Goal: Information Seeking & Learning: Learn about a topic

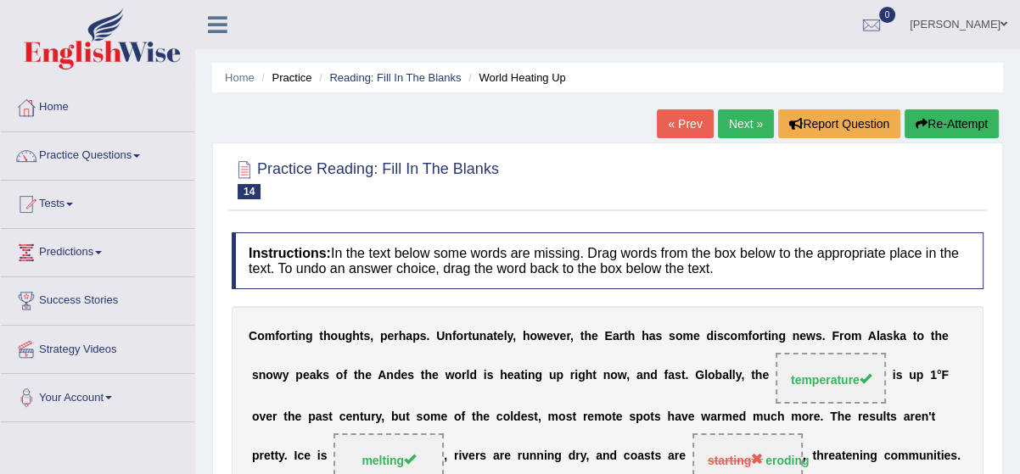
click at [731, 126] on link "Next »" at bounding box center [746, 123] width 56 height 29
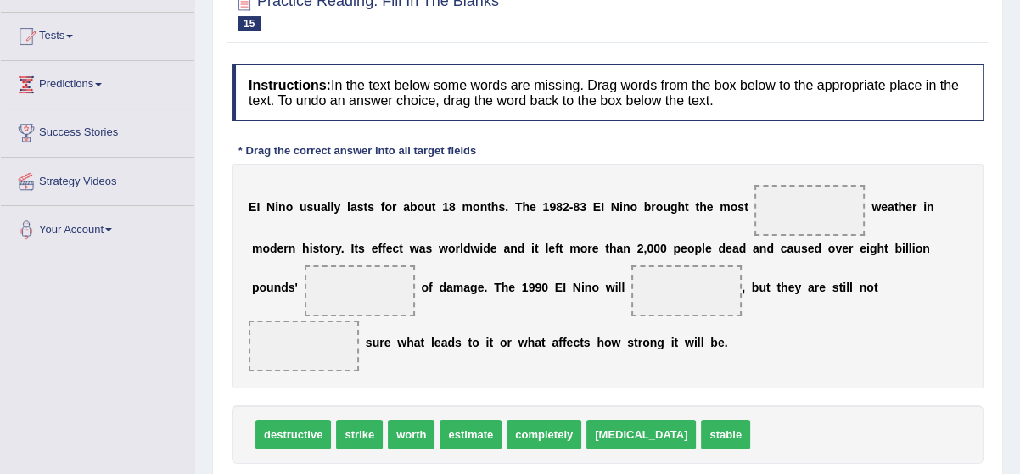
scroll to position [199, 0]
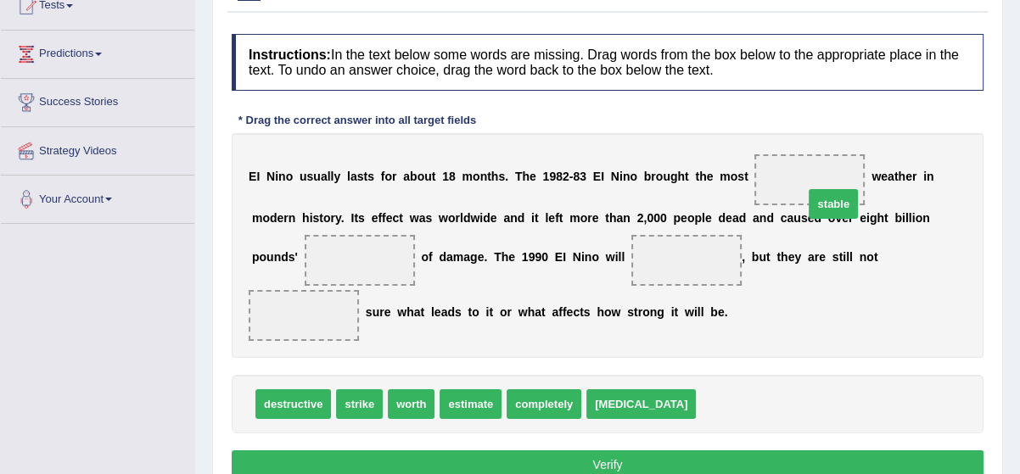
drag, startPoint x: 669, startPoint y: 368, endPoint x: 776, endPoint y: 169, distance: 226.7
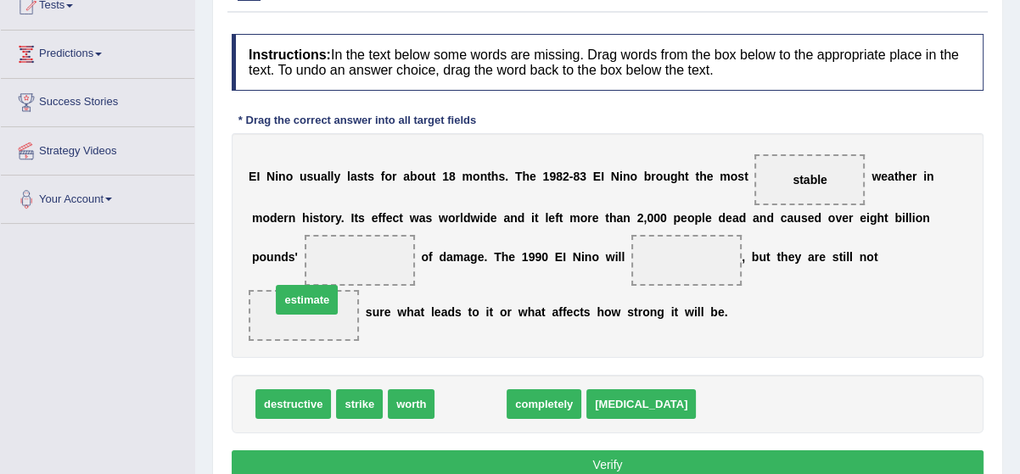
drag, startPoint x: 473, startPoint y: 370, endPoint x: 308, endPoint y: 259, distance: 198.6
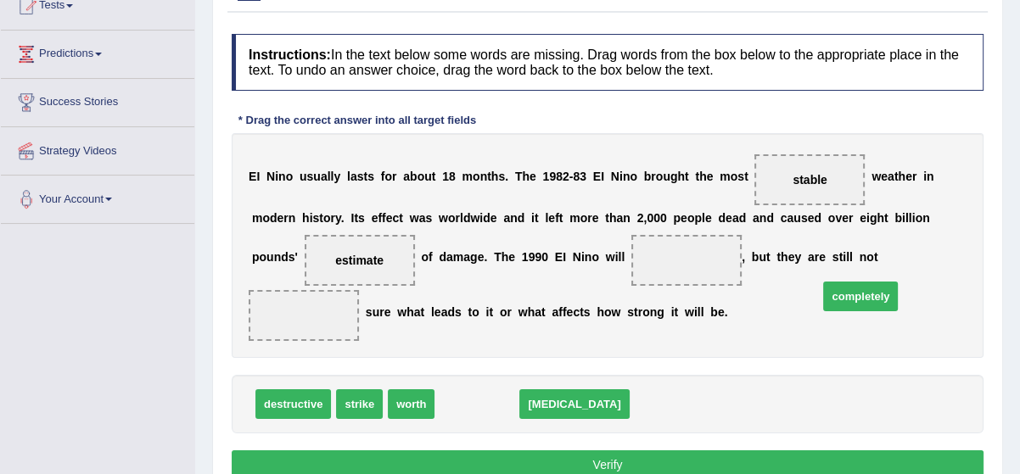
drag, startPoint x: 467, startPoint y: 385, endPoint x: 850, endPoint y: 278, distance: 398.2
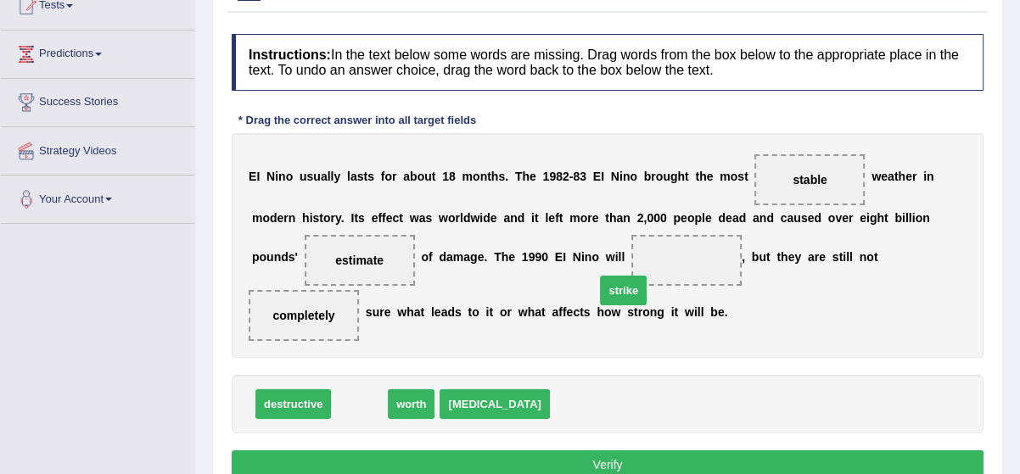
drag, startPoint x: 360, startPoint y: 373, endPoint x: 624, endPoint y: 261, distance: 286.4
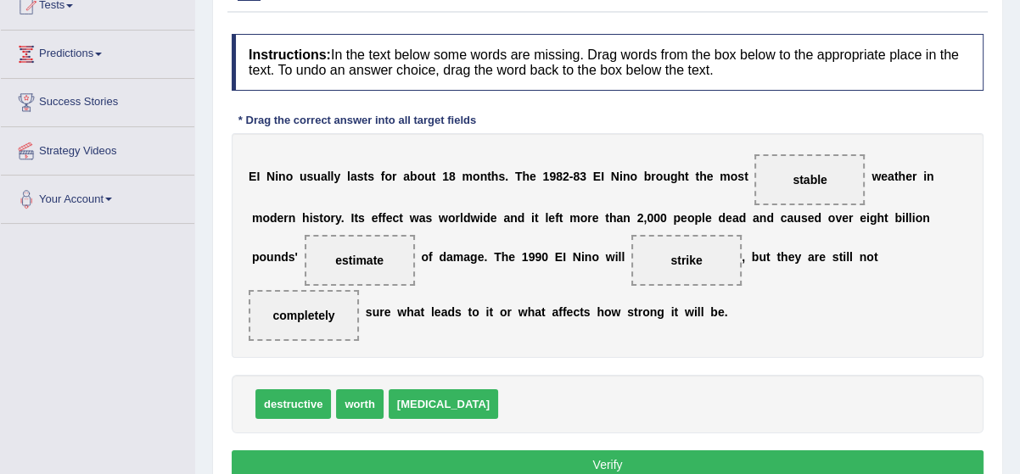
drag, startPoint x: 303, startPoint y: 251, endPoint x: 451, endPoint y: 384, distance: 199.5
click at [468, 392] on div "Instructions: In the text below some words are missing. Drag words from the box…" at bounding box center [607, 259] width 760 height 468
drag, startPoint x: 317, startPoint y: 249, endPoint x: 480, endPoint y: 372, distance: 204.8
click at [480, 372] on div "Instructions: In the text below some words are missing. Drag words from the box…" at bounding box center [607, 259] width 760 height 468
drag, startPoint x: 320, startPoint y: 242, endPoint x: 337, endPoint y: 281, distance: 42.6
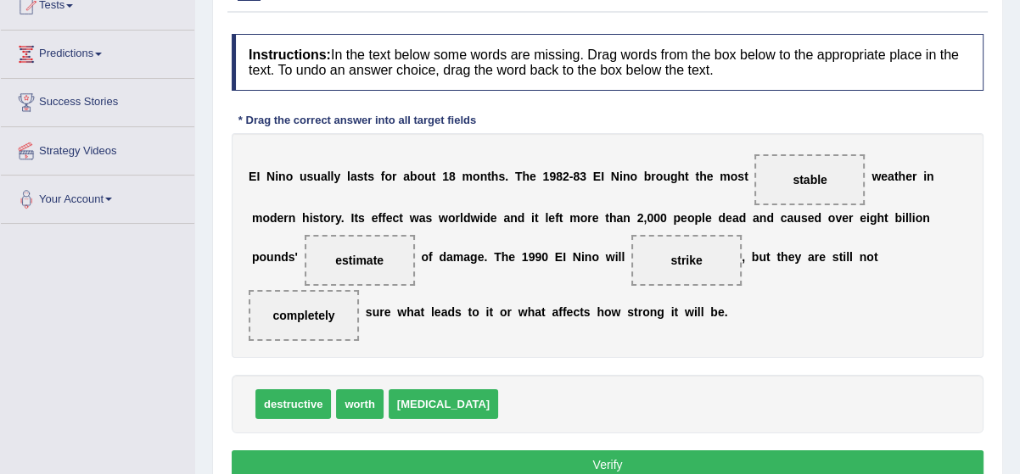
click at [344, 292] on div "E I N i n o u s u a l l y l a s t s f o r a b o u t 1 8 m o n t h s . T h e 1 9…" at bounding box center [608, 245] width 752 height 225
drag, startPoint x: 309, startPoint y: 263, endPoint x: 505, endPoint y: 380, distance: 228.3
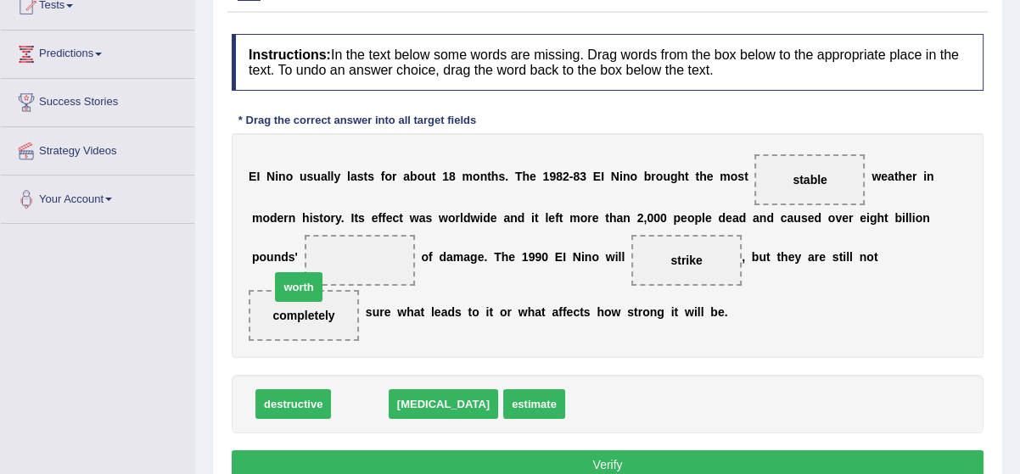
drag, startPoint x: 361, startPoint y: 373, endPoint x: 300, endPoint y: 255, distance: 132.8
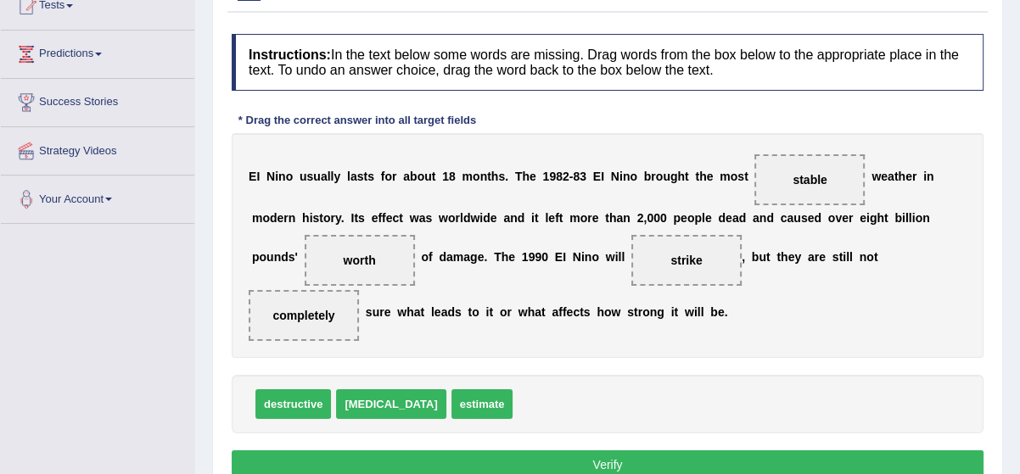
click at [524, 451] on button "Verify" at bounding box center [608, 465] width 752 height 29
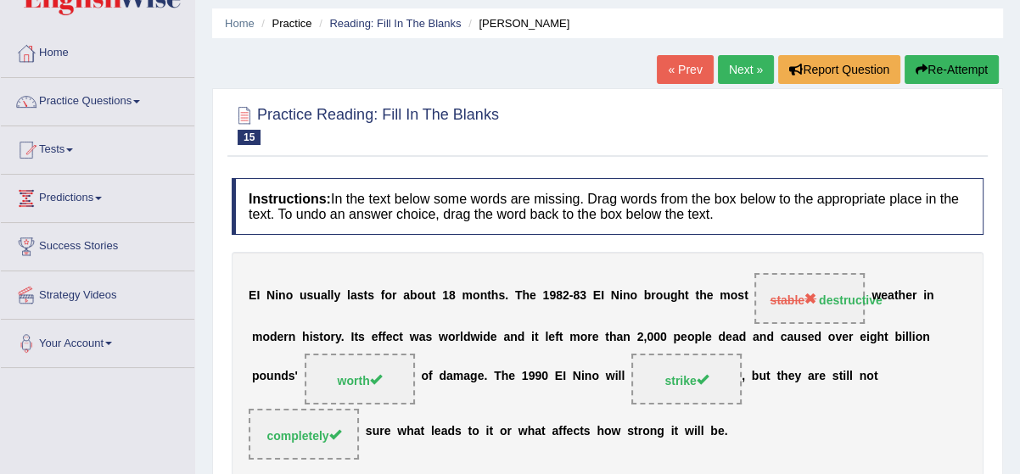
scroll to position [44, 0]
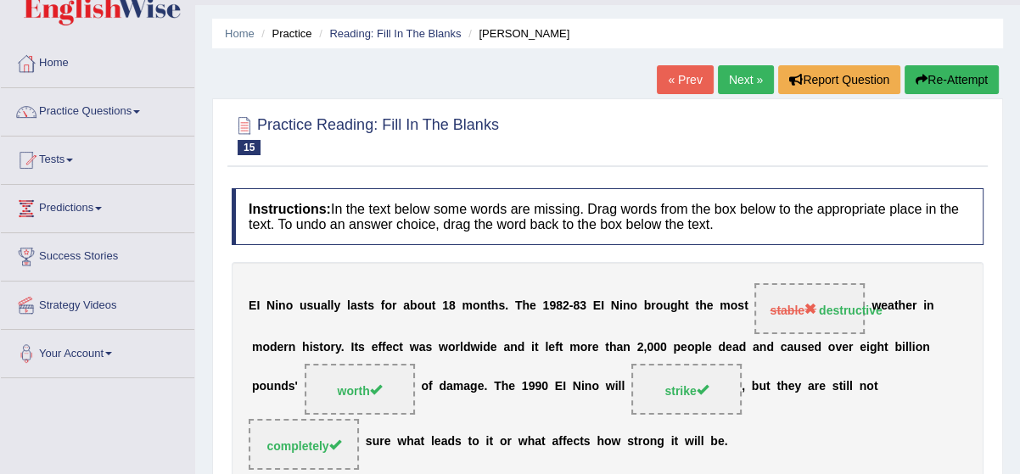
click at [744, 80] on link "Next »" at bounding box center [746, 79] width 56 height 29
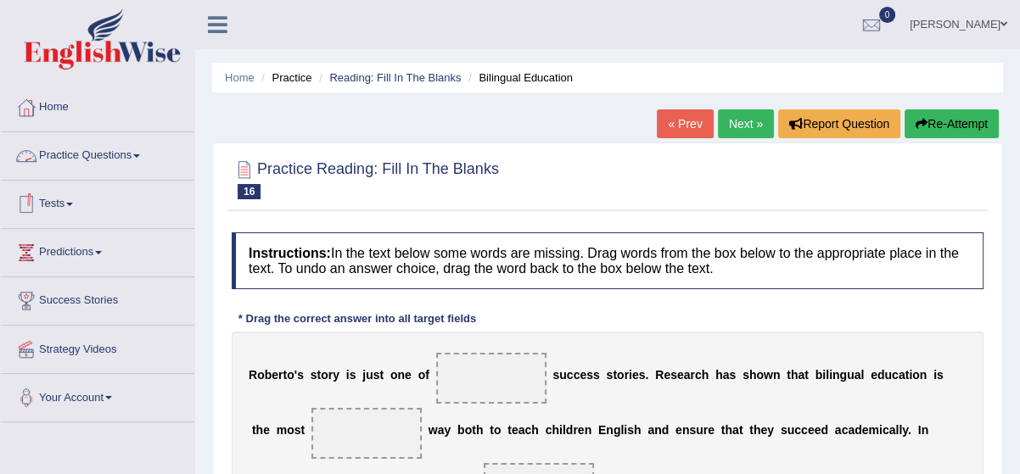
click at [127, 153] on link "Practice Questions" at bounding box center [97, 153] width 193 height 42
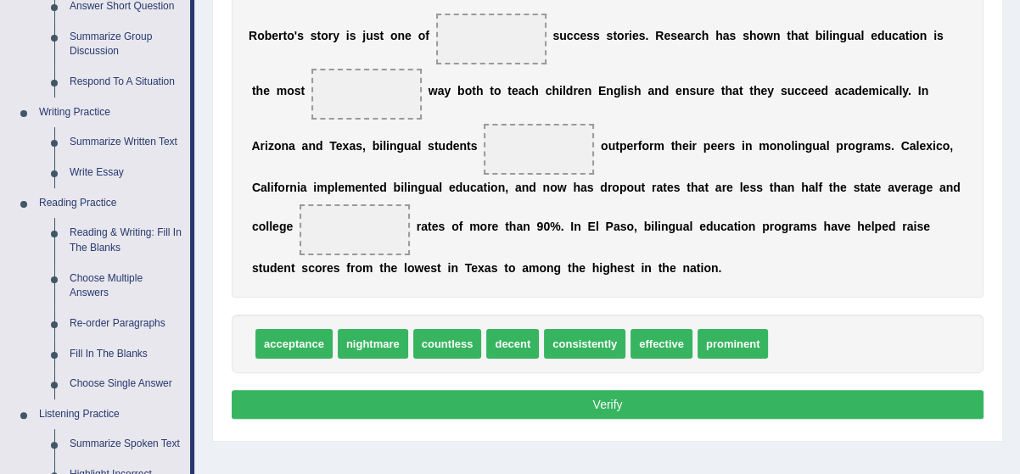
scroll to position [370, 0]
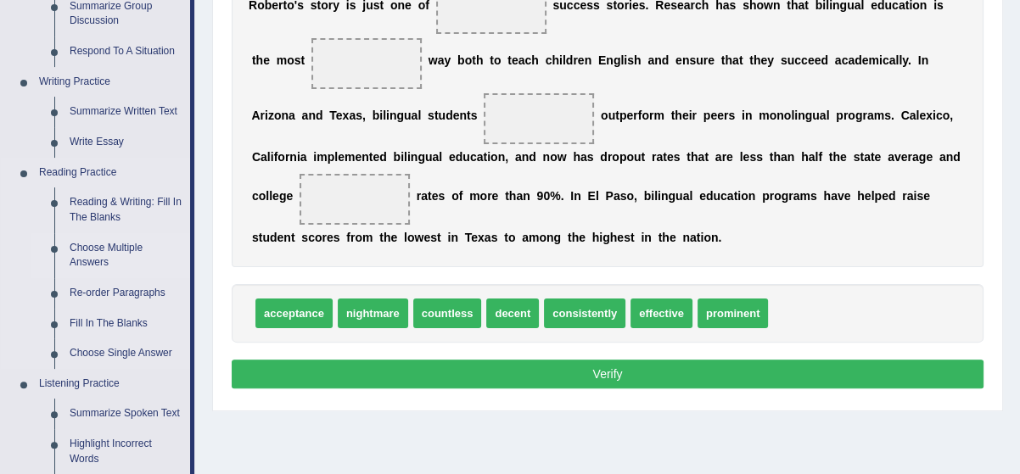
click at [107, 244] on link "Choose Multiple Answers" at bounding box center [126, 255] width 128 height 45
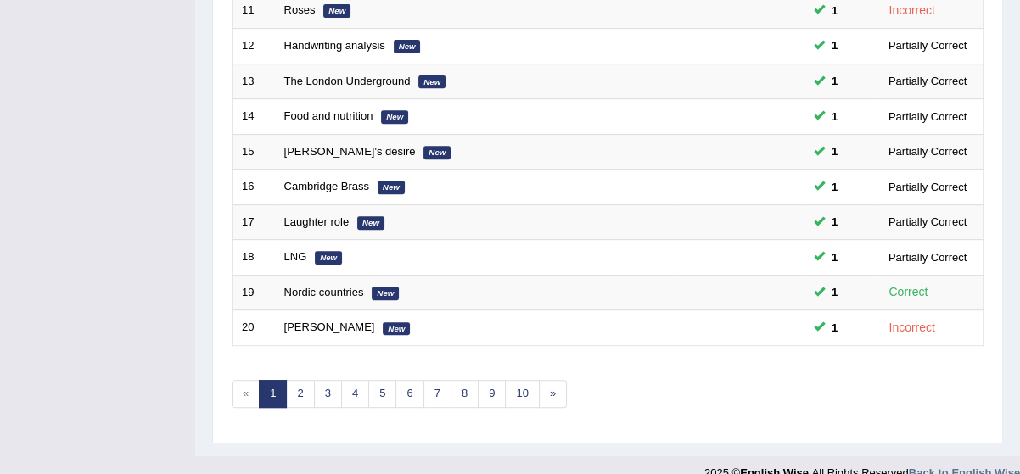
scroll to position [647, 0]
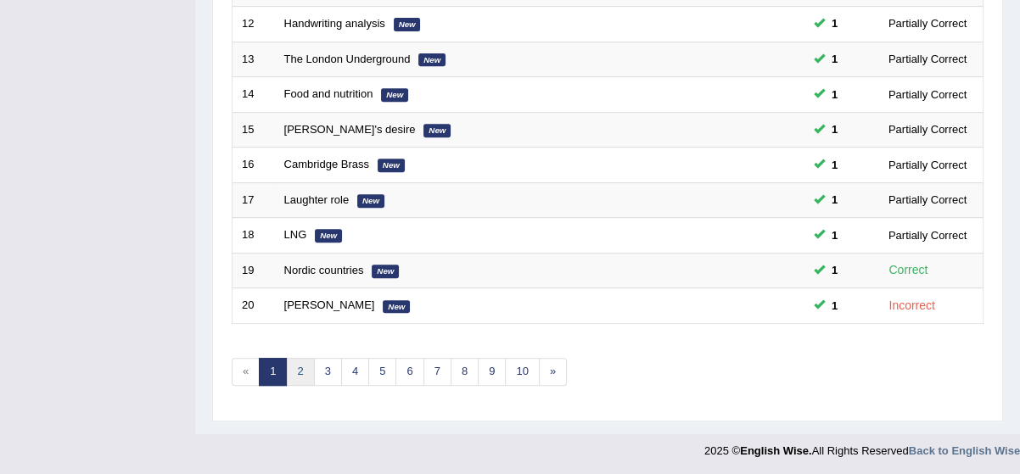
click at [301, 373] on link "2" at bounding box center [300, 372] width 28 height 28
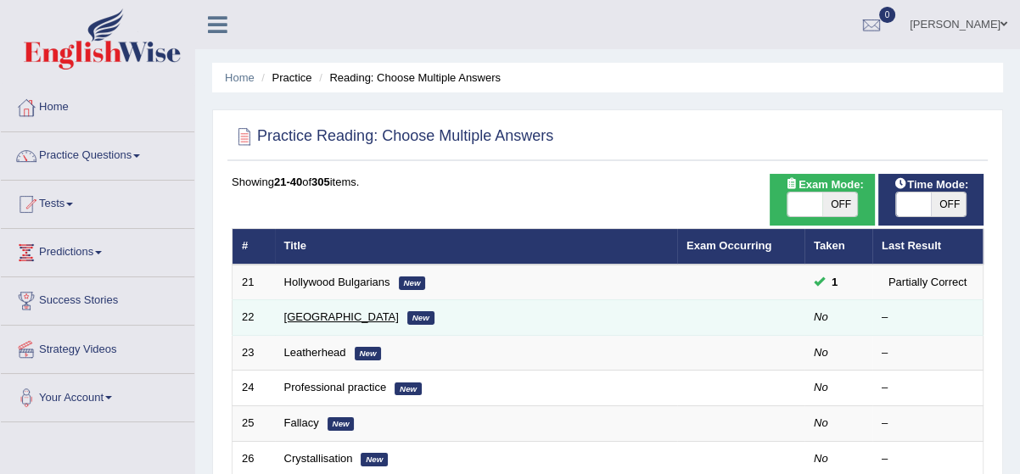
click at [325, 322] on link "[GEOGRAPHIC_DATA]" at bounding box center [341, 317] width 115 height 13
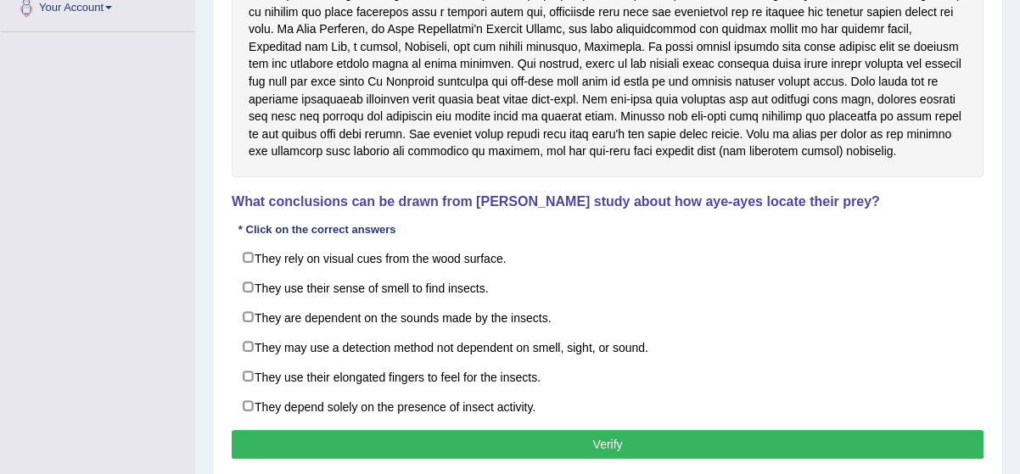
scroll to position [401, 0]
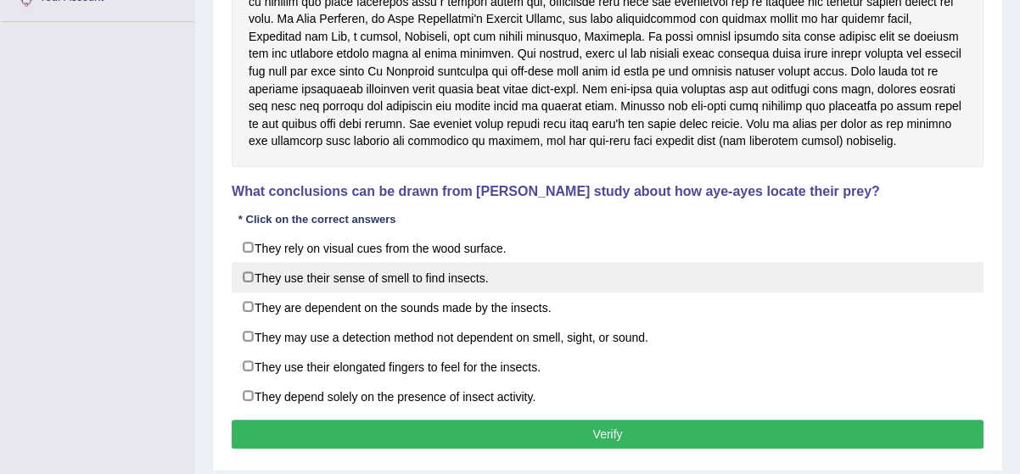
click at [248, 274] on label "They use their sense of smell to find insects." at bounding box center [608, 277] width 752 height 31
checkbox input "true"
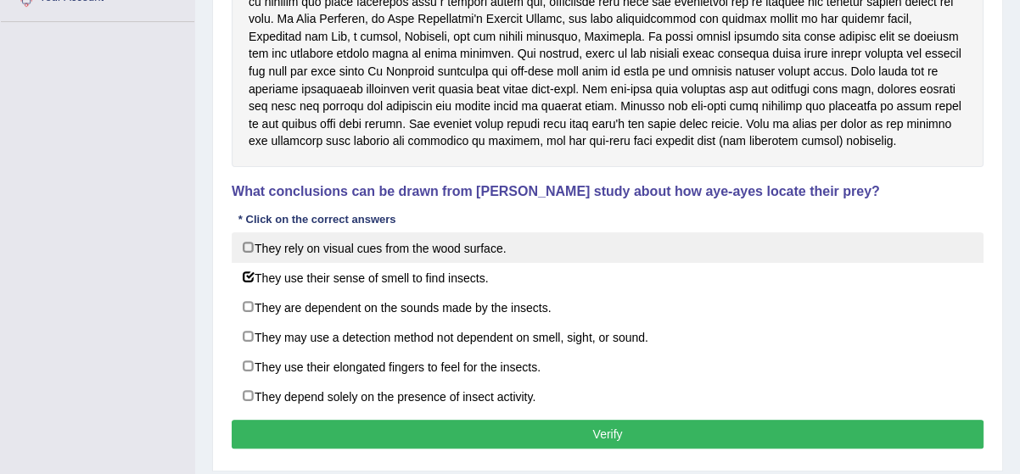
click at [248, 246] on label "They rely on visual cues from the wood surface." at bounding box center [608, 247] width 752 height 31
checkbox input "true"
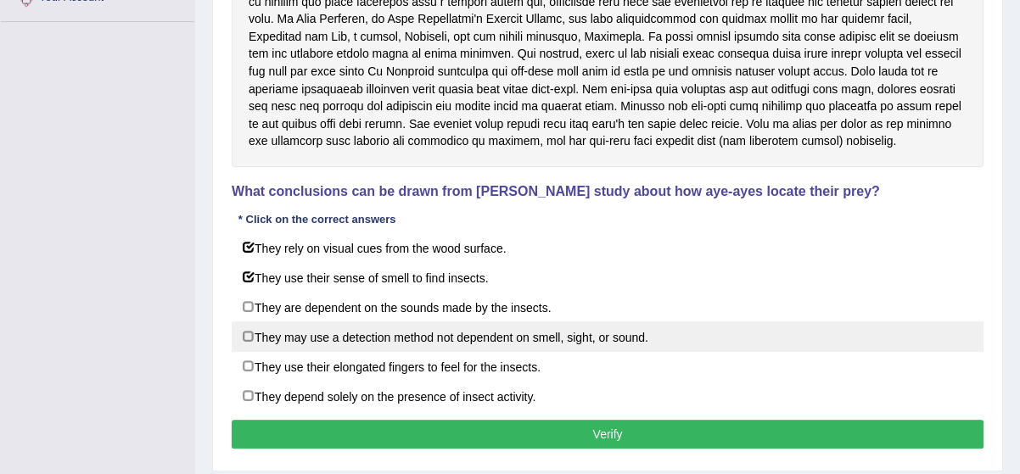
click at [249, 331] on label "They may use a detection method not dependent on smell, sight, or sound." at bounding box center [608, 337] width 752 height 31
checkbox input "true"
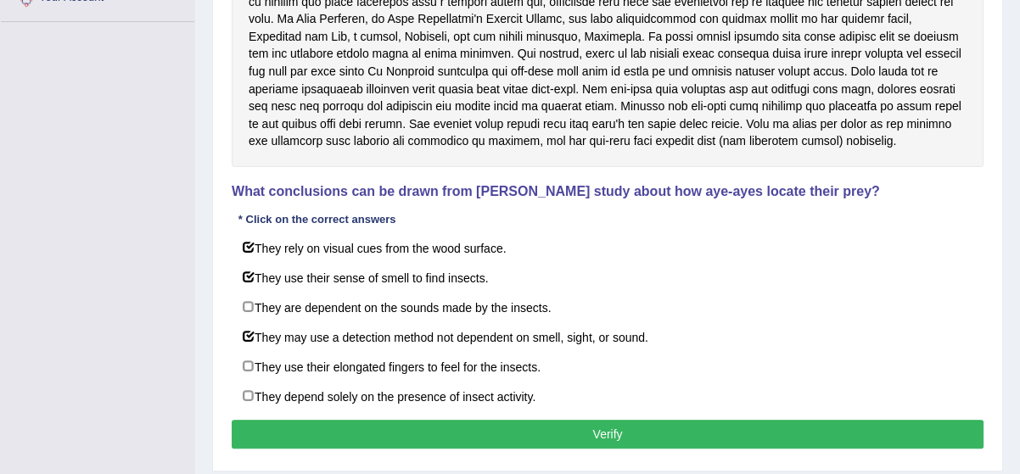
click at [291, 430] on button "Verify" at bounding box center [608, 434] width 752 height 29
